Goal: Task Accomplishment & Management: Use online tool/utility

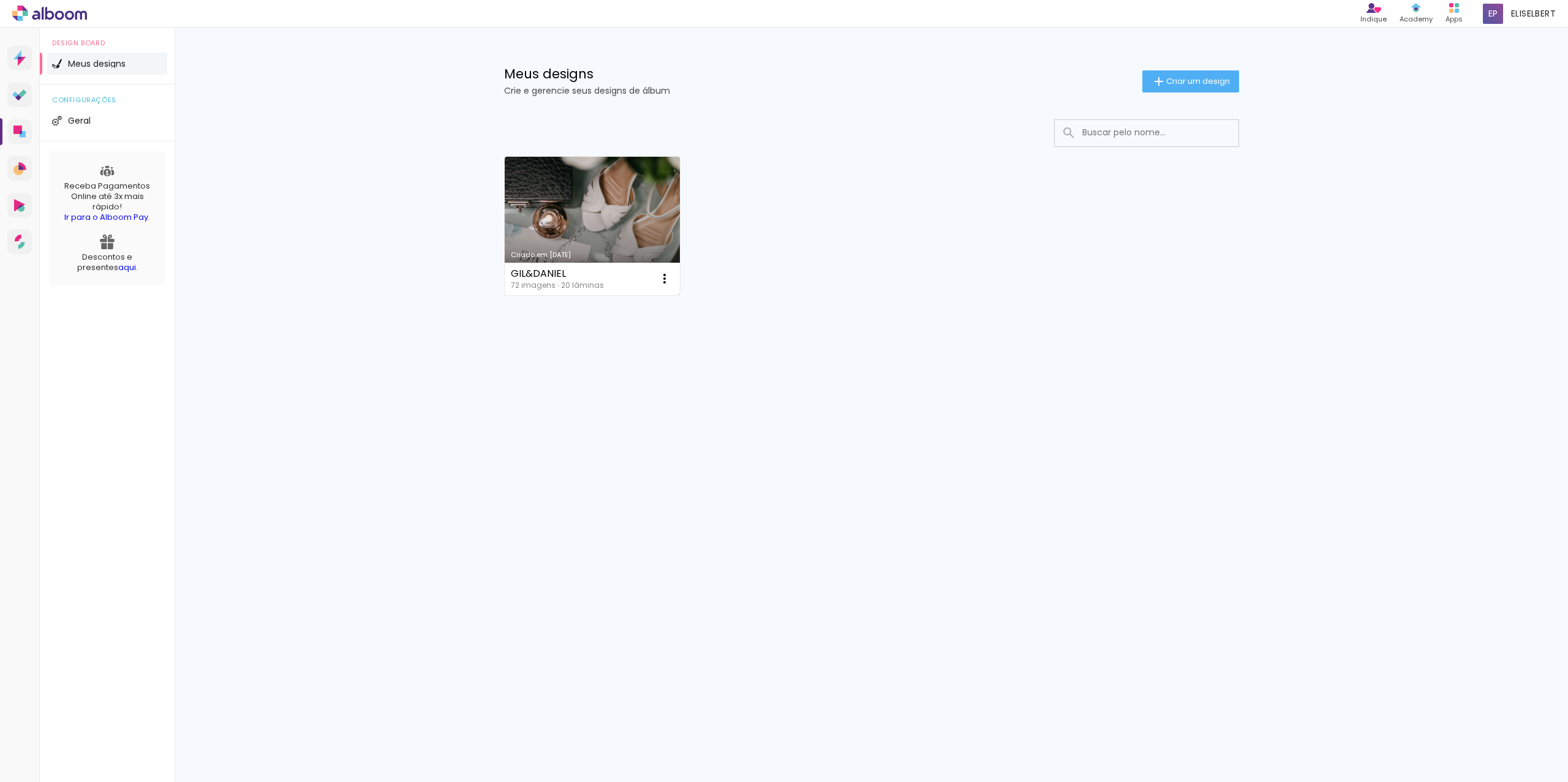
click at [621, 199] on link "Criado em [DATE]" at bounding box center [592, 226] width 176 height 139
